Goal: Task Accomplishment & Management: Use online tool/utility

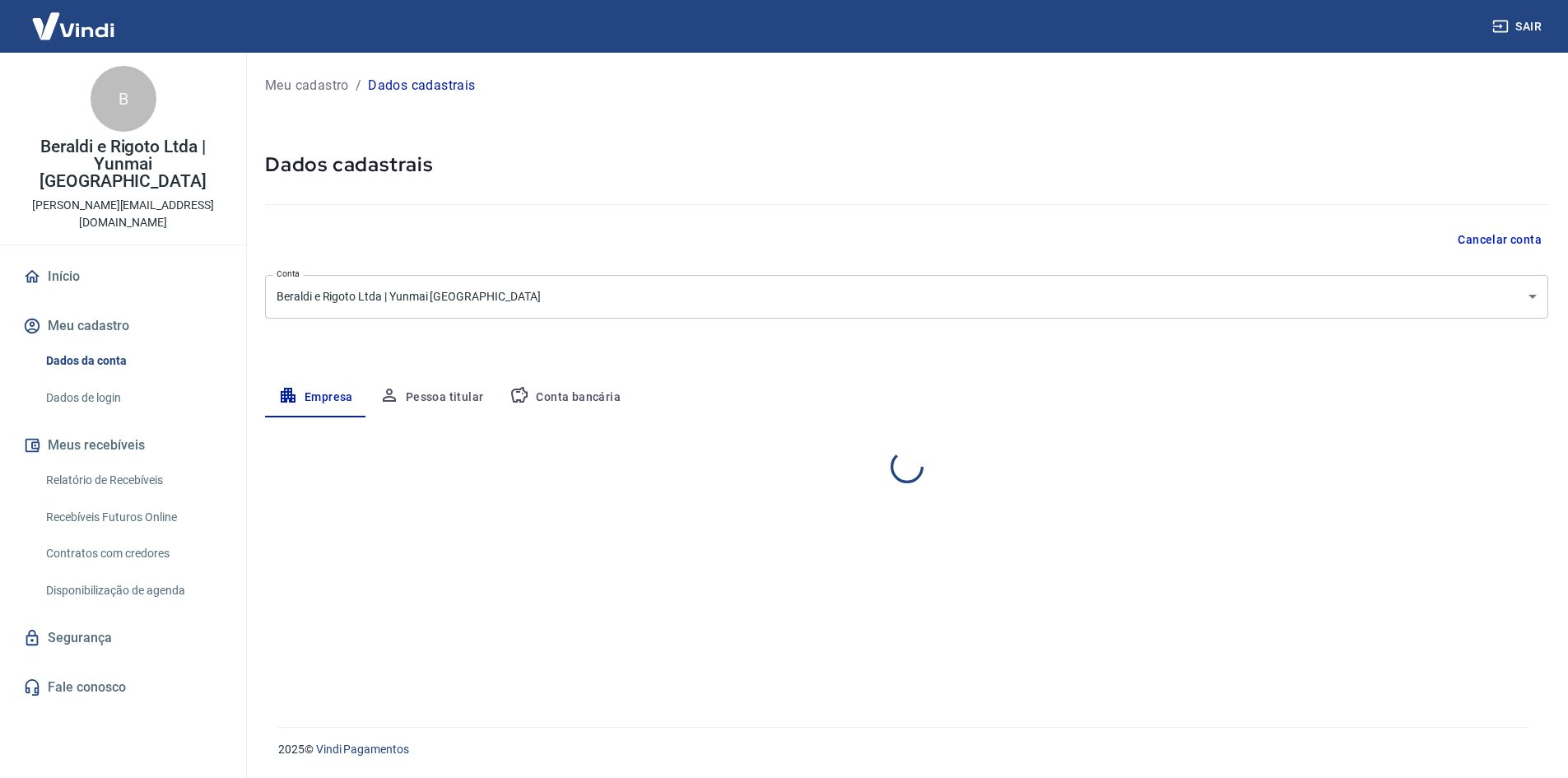
select select "PR"
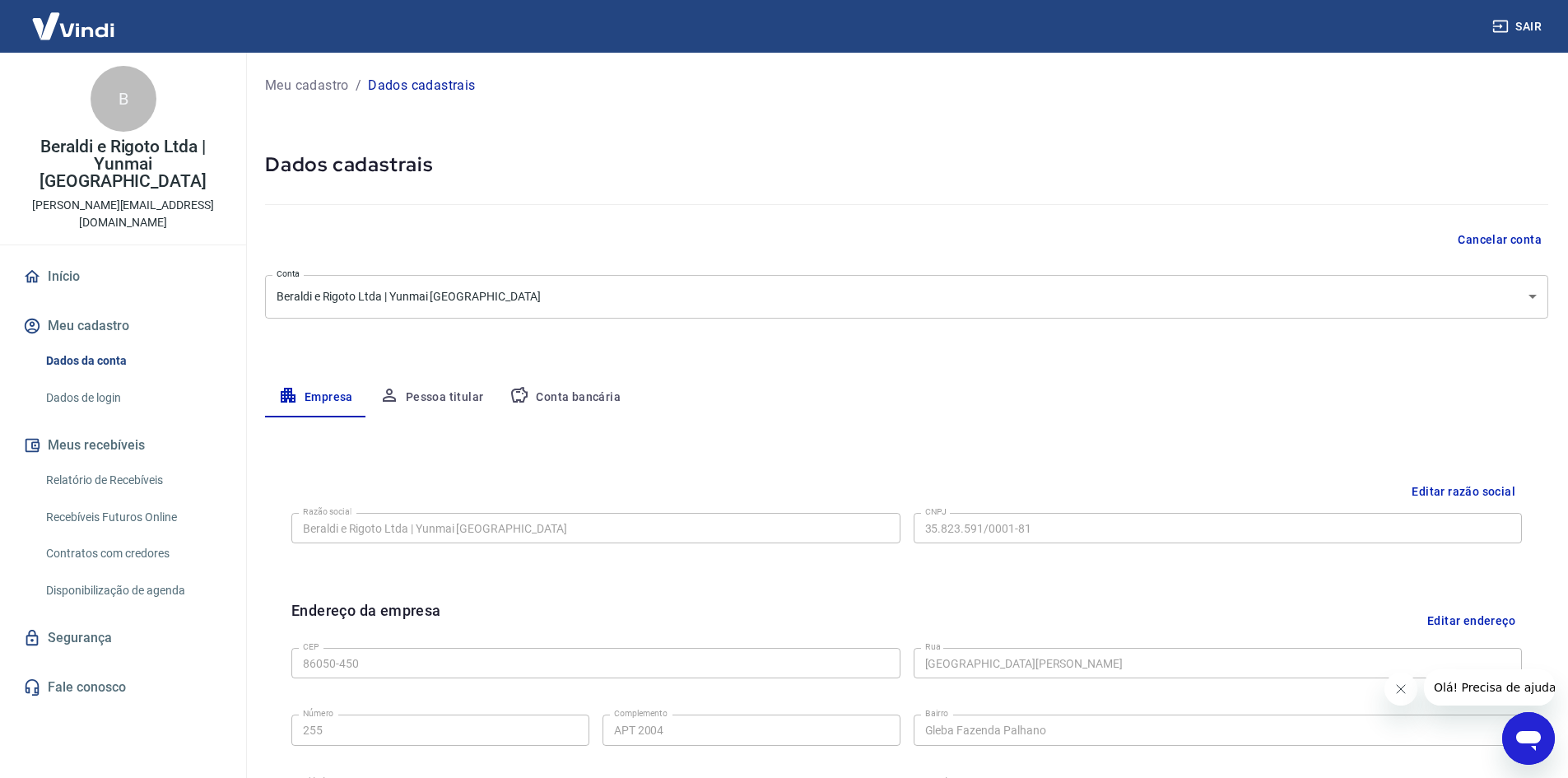
click at [150, 464] on link "Relatório de Recebíveis" at bounding box center [133, 480] width 187 height 34
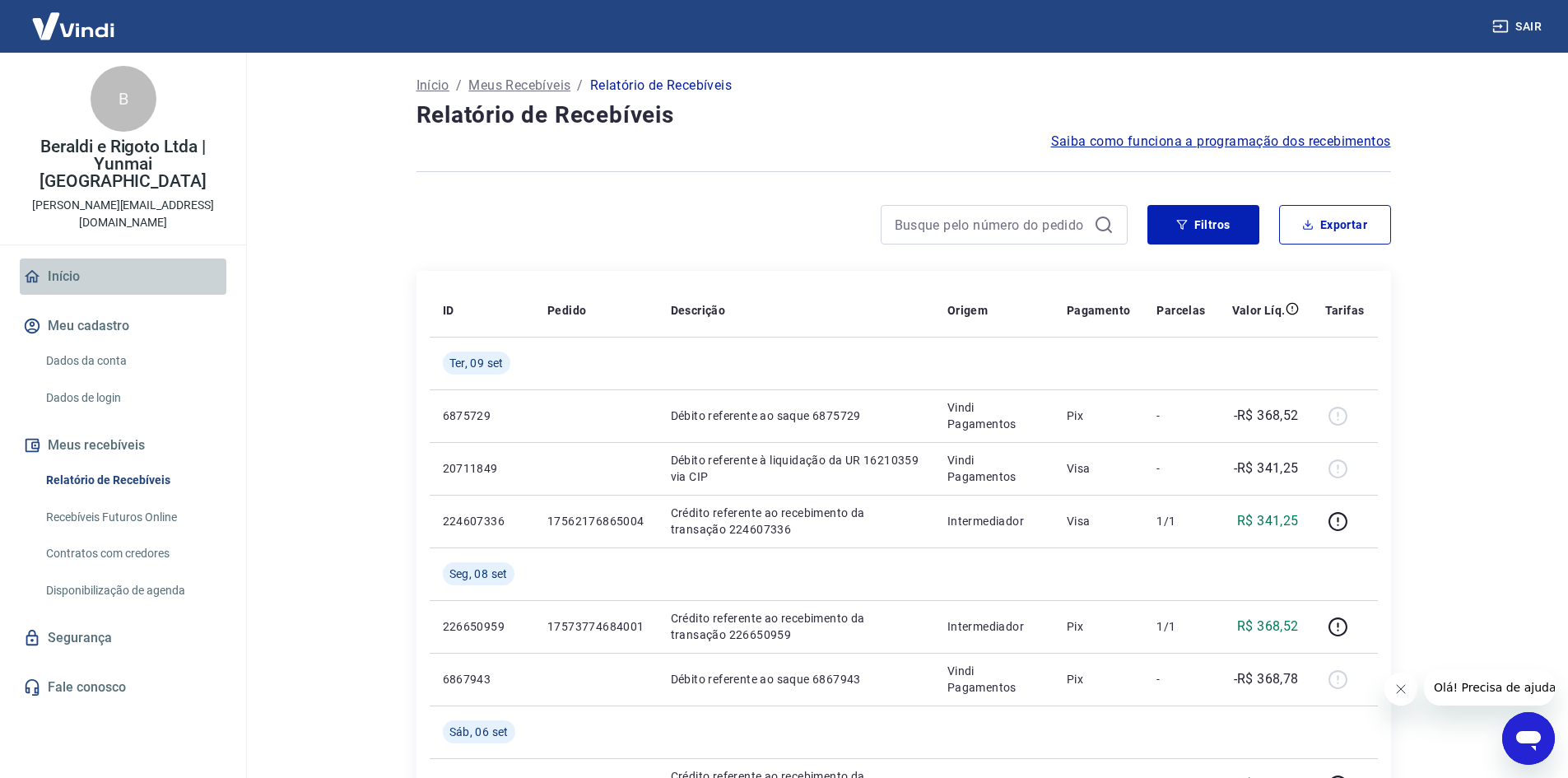
click at [59, 259] on link "Início" at bounding box center [123, 276] width 207 height 36
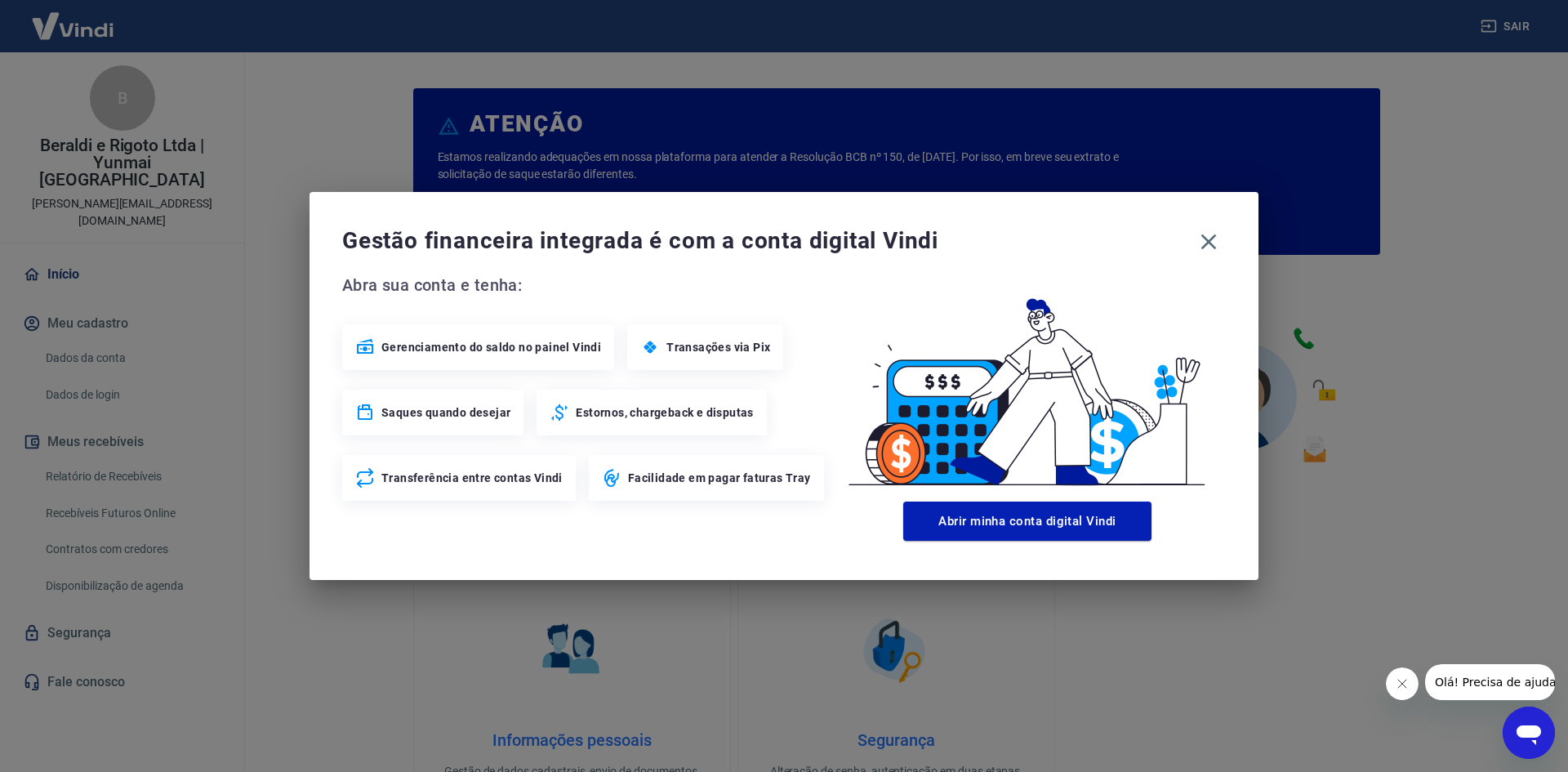
click at [1013, 525] on button "Abrir minha conta digital Vindi" at bounding box center [1027, 521] width 248 height 39
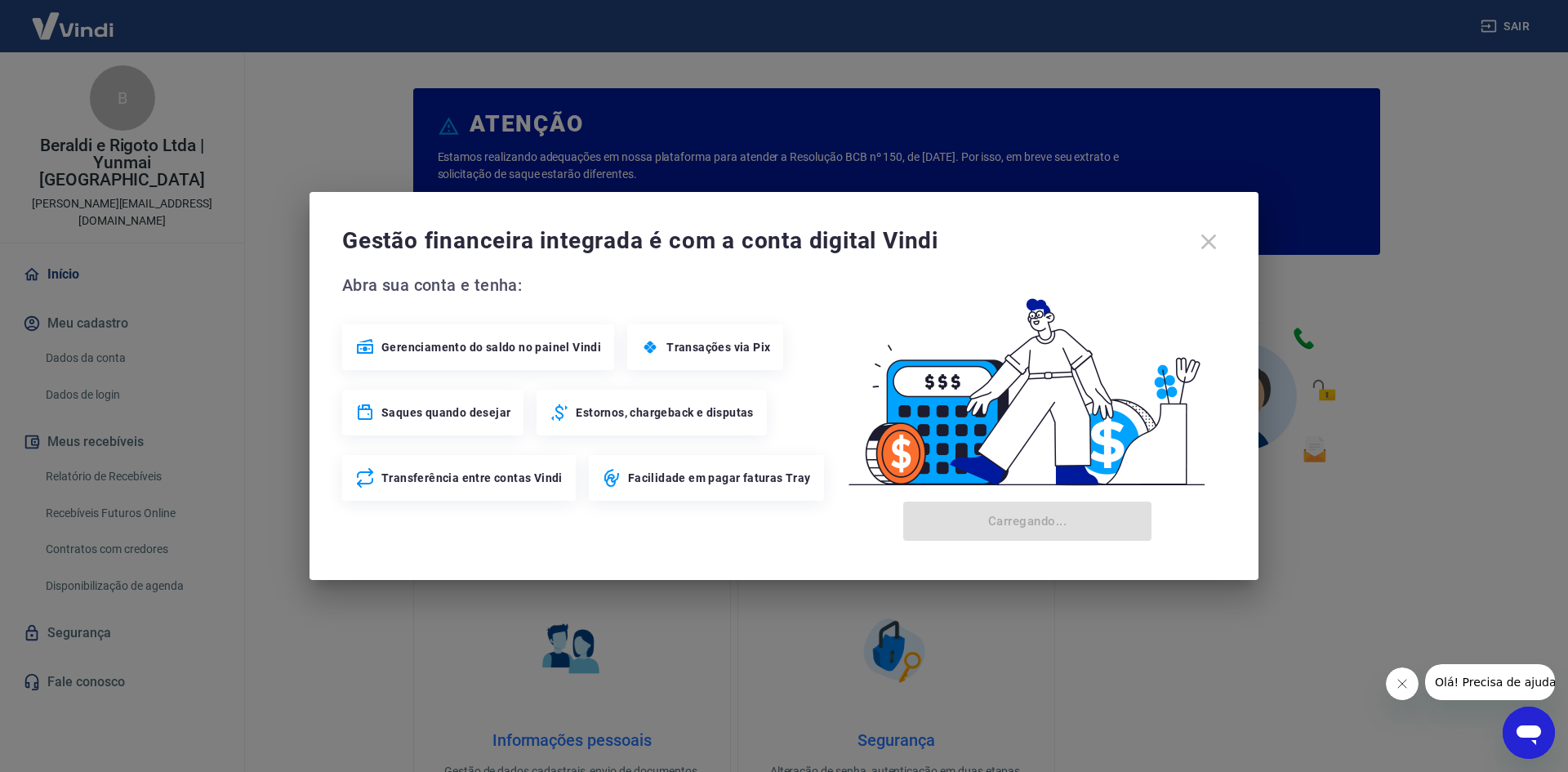
click at [1207, 240] on div "Gestão financeira integrada é com a conta digital Vindi" at bounding box center [784, 241] width 884 height 34
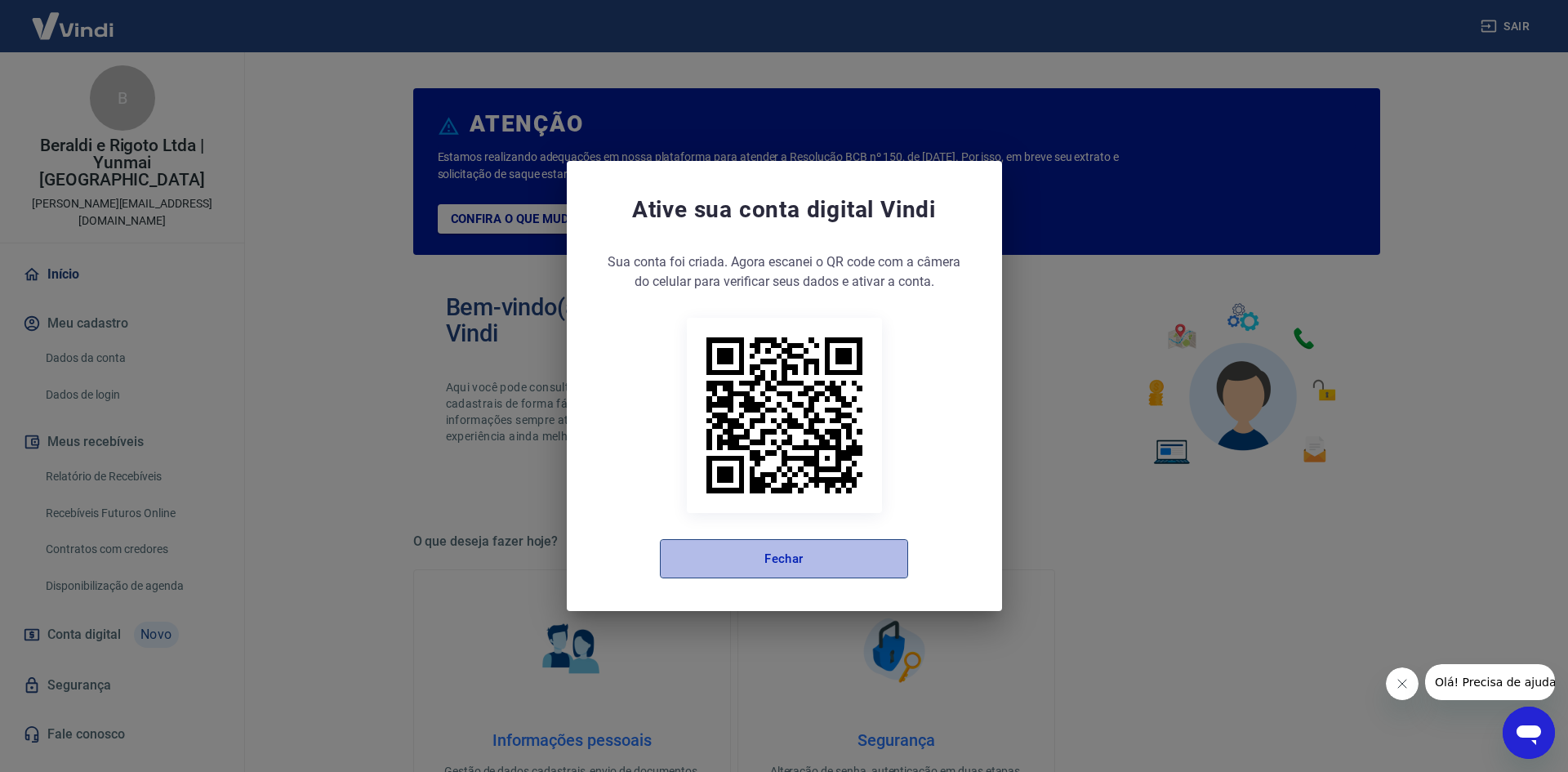
click at [788, 560] on button "Fechar" at bounding box center [783, 558] width 248 height 39
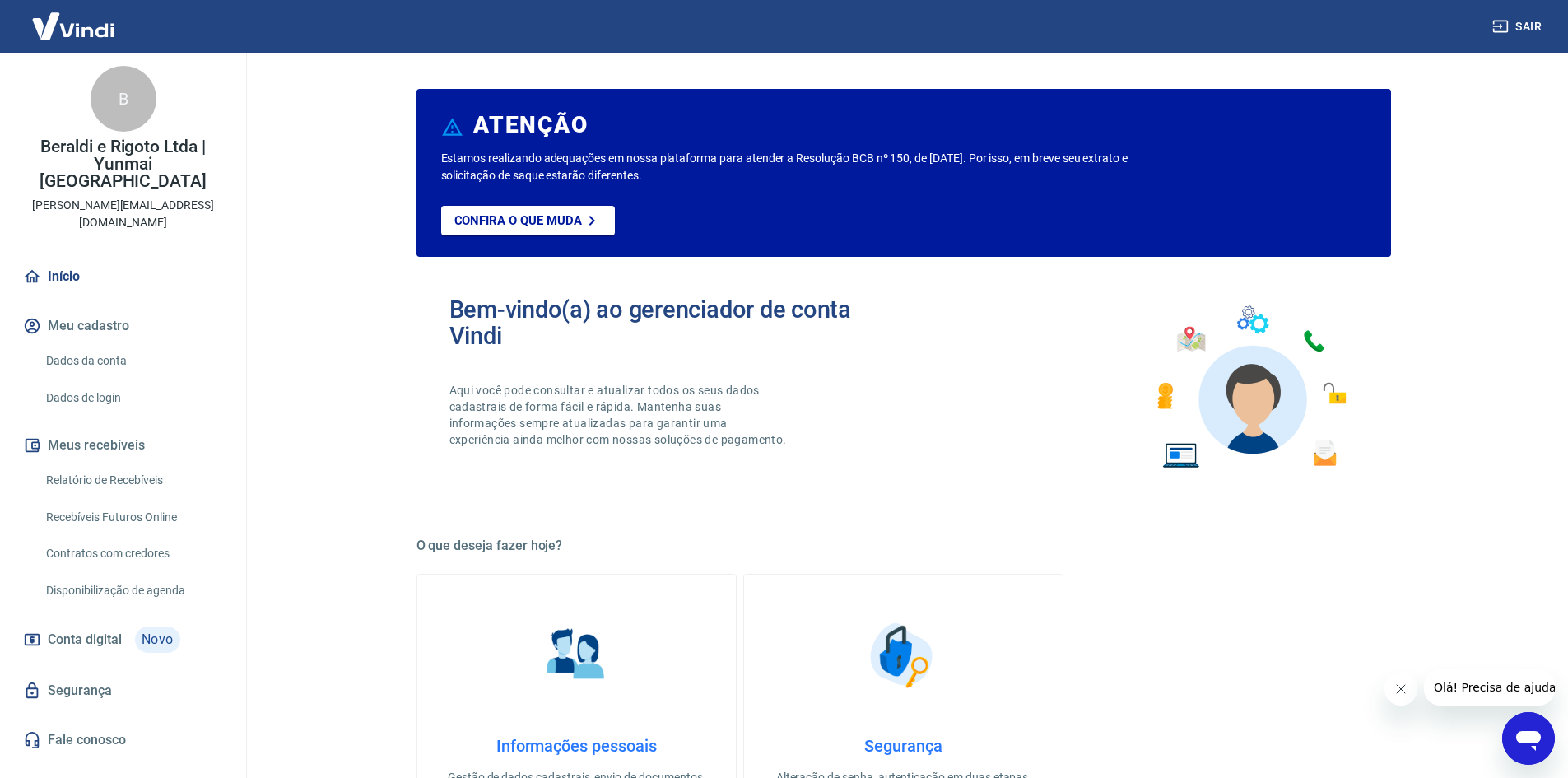
click at [139, 110] on div "B" at bounding box center [124, 99] width 66 height 66
click at [1505, 22] on icon "button" at bounding box center [1500, 26] width 17 height 17
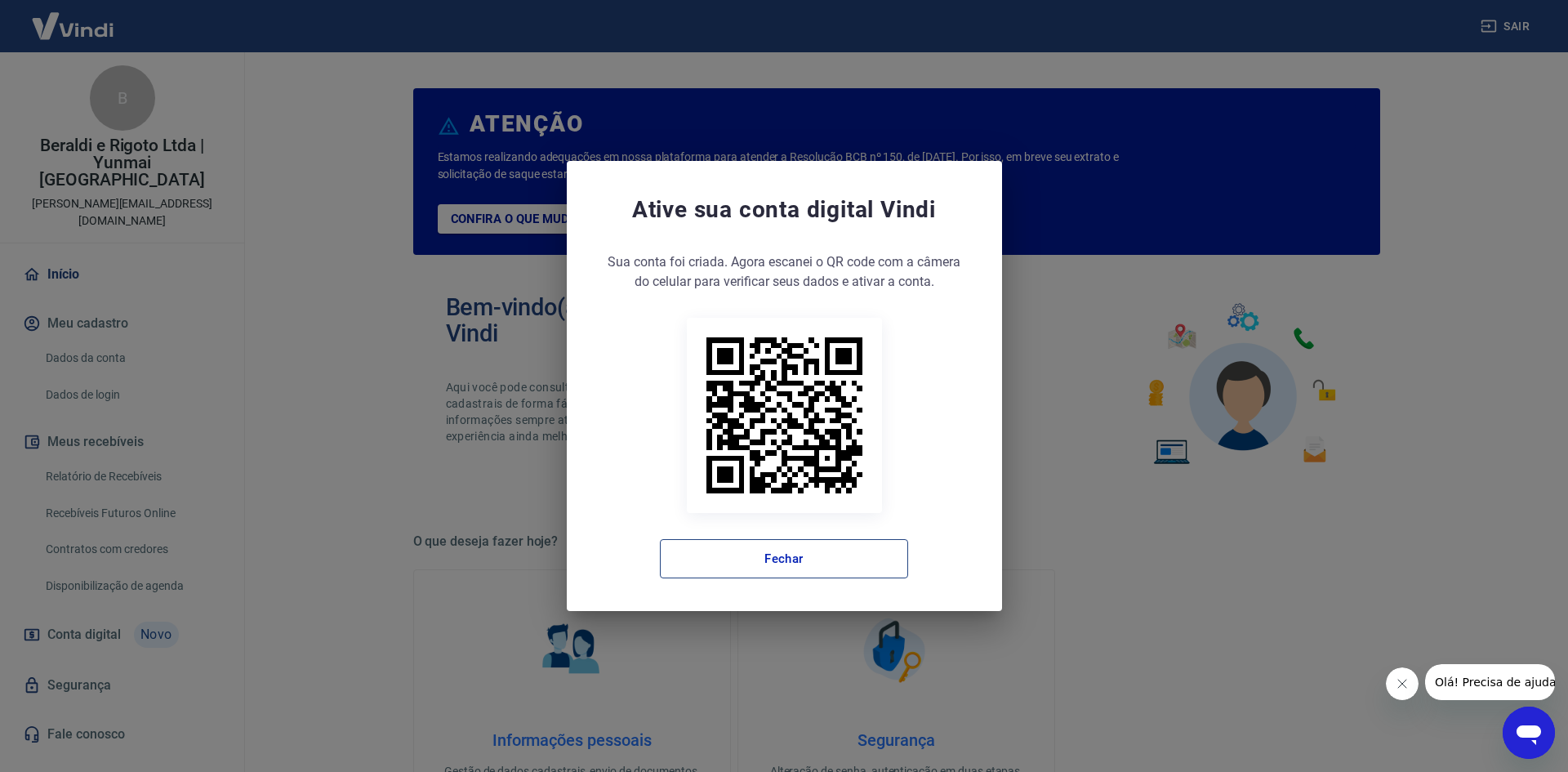
click at [788, 565] on button "Fechar" at bounding box center [783, 558] width 248 height 39
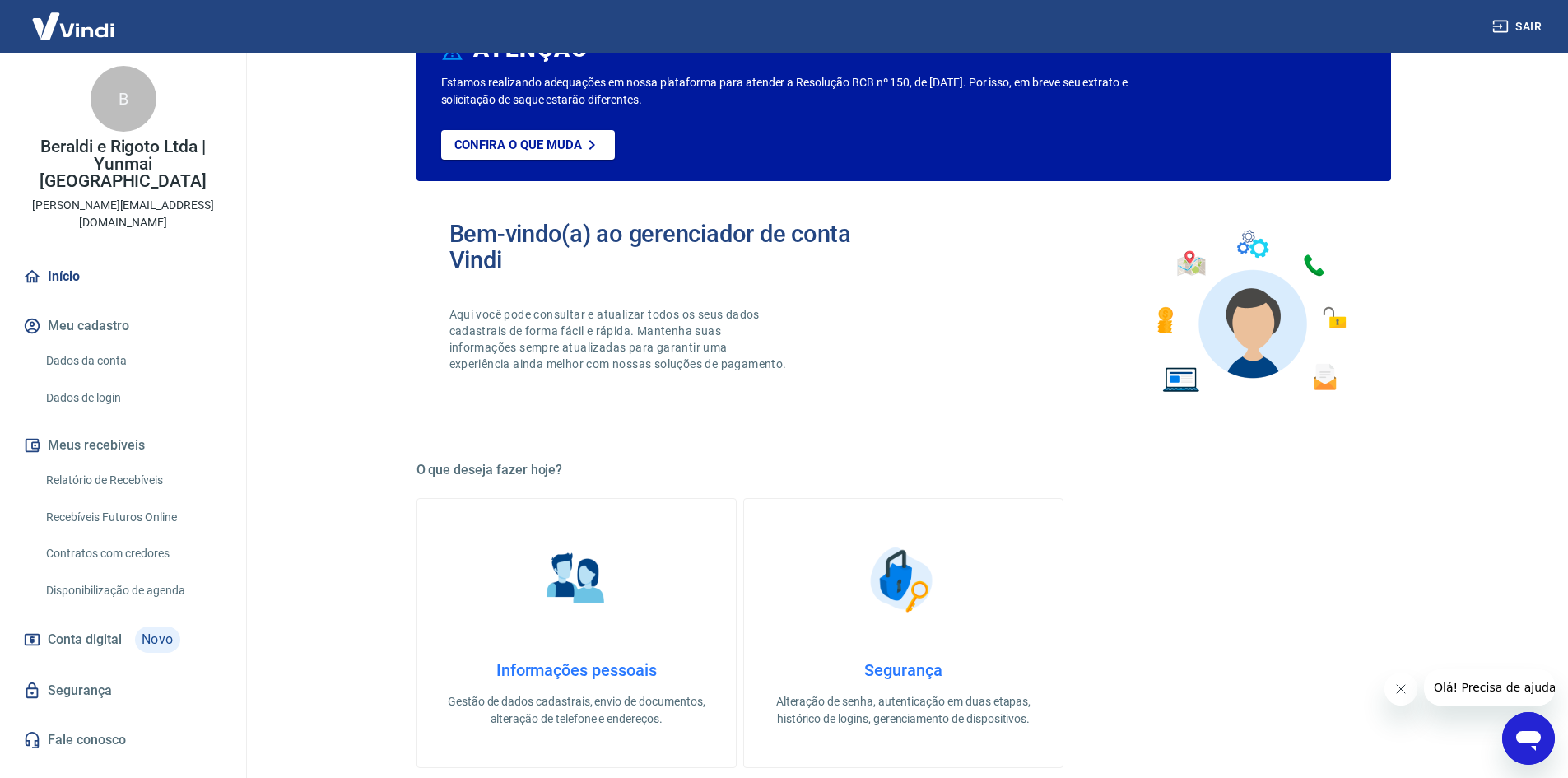
scroll to position [164, 0]
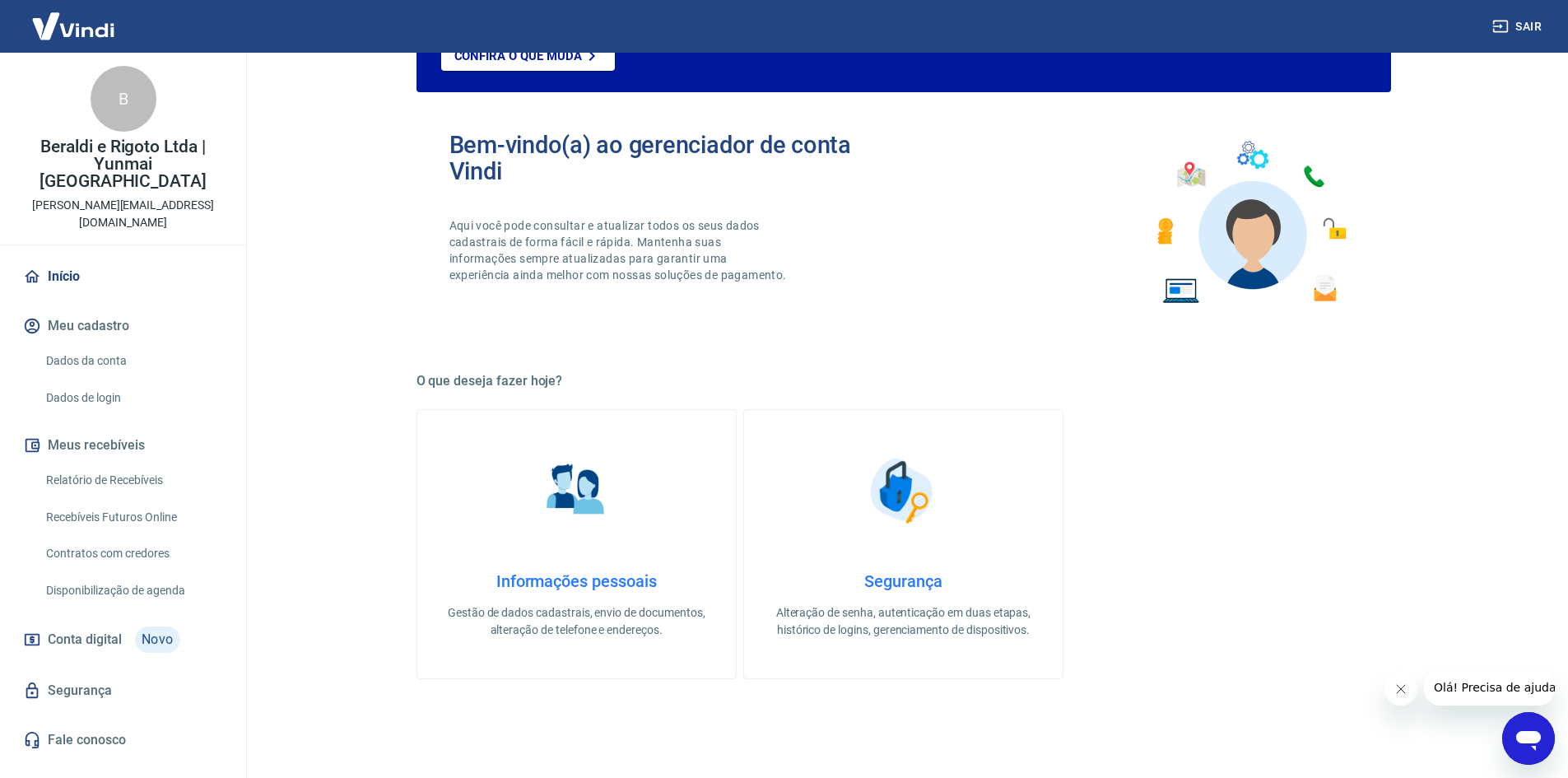
click at [112, 501] on link "Recebíveis Futuros Online" at bounding box center [133, 517] width 187 height 34
